Goal: Navigation & Orientation: Find specific page/section

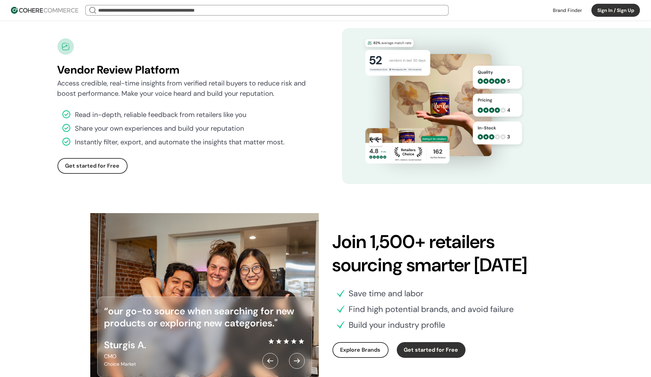
scroll to position [1825, 0]
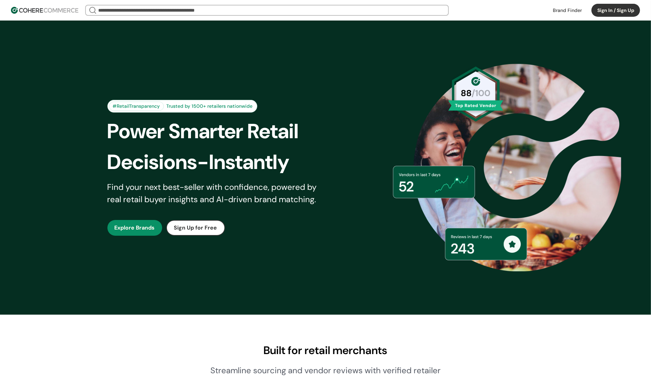
click at [569, 11] on link at bounding box center [567, 10] width 37 height 10
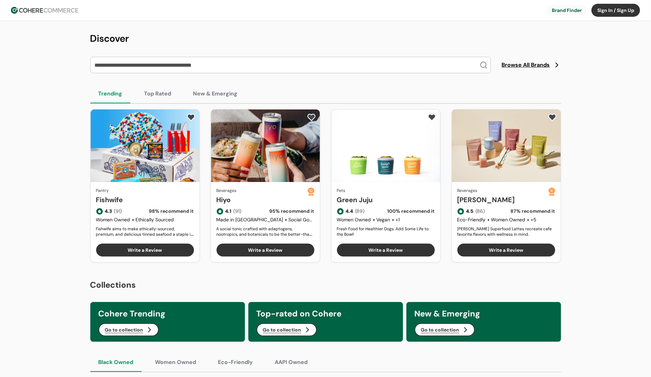
click at [59, 5] on header "Brand Finder Sign In / Sign Up Brand Finder Sign In / Sign Up" at bounding box center [325, 10] width 651 height 21
click at [57, 9] on img at bounding box center [44, 10] width 67 height 7
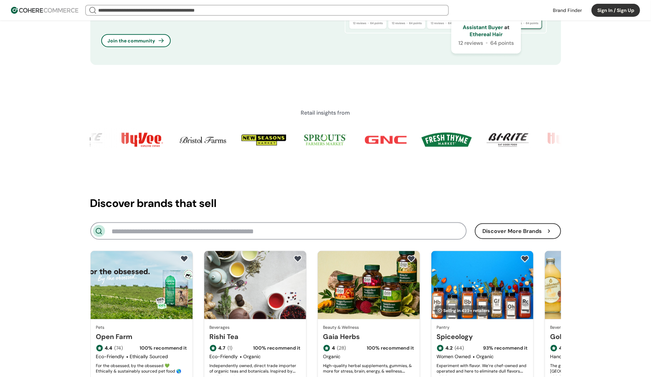
scroll to position [673, 0]
